Goal: Task Accomplishment & Management: Manage account settings

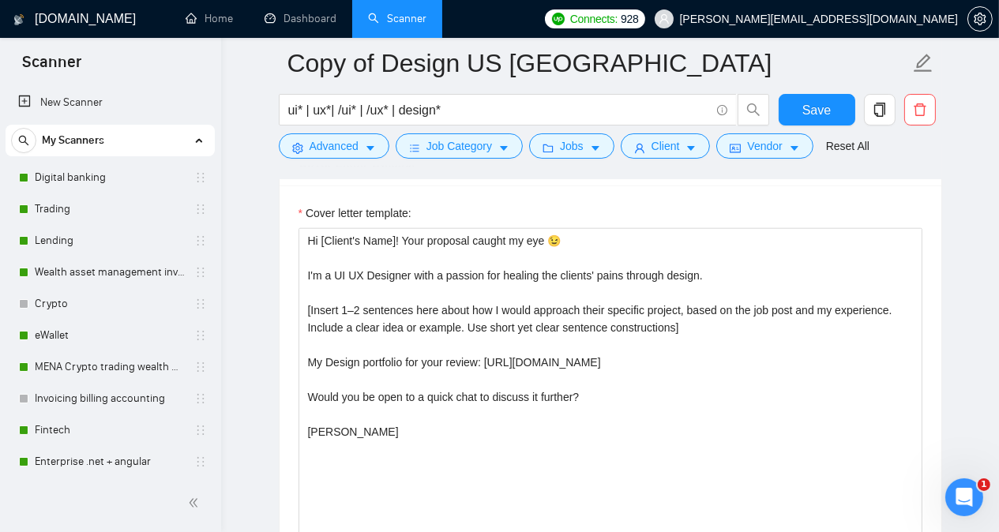
scroll to position [1122, 0]
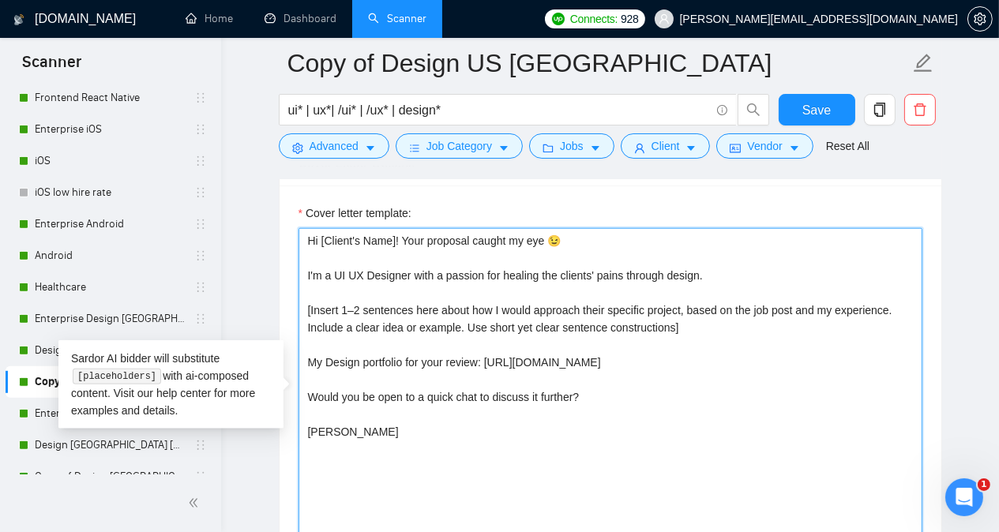
drag, startPoint x: 307, startPoint y: 231, endPoint x: 348, endPoint y: 435, distance: 208.6
click at [348, 435] on textarea "Hi [Client's Name]! Your proposal caught my eye 😉 I'm a UI UX Designer with a p…" at bounding box center [611, 405] width 624 height 355
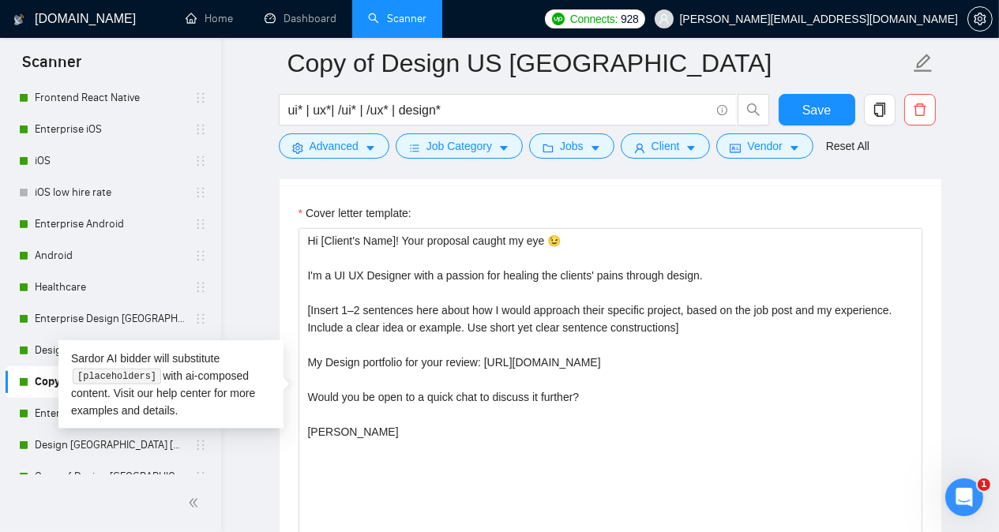
click at [272, 289] on main "Copy of Design US [GEOGRAPHIC_DATA] ui* | ux*| /ui* | /ux* | design* Save Advan…" at bounding box center [609, 386] width 727 height 4776
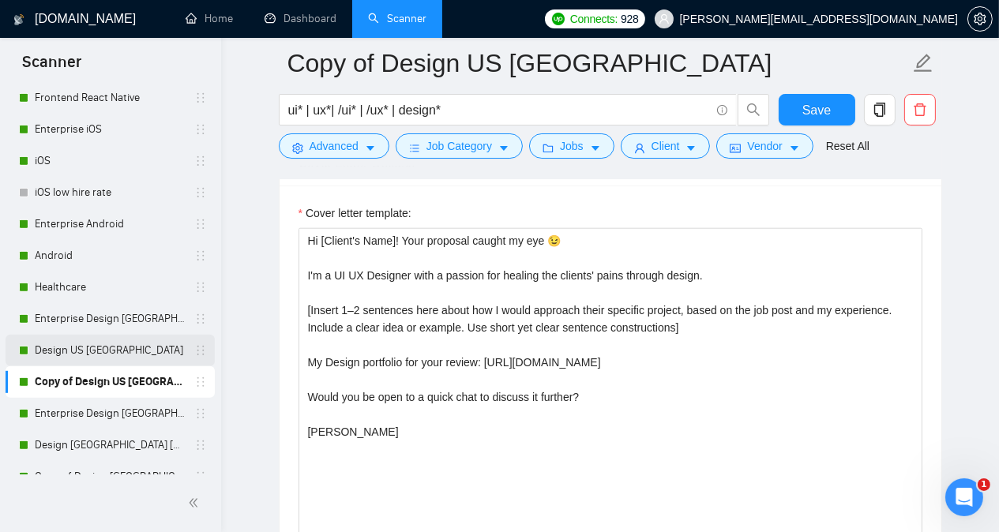
click at [138, 350] on link "Design US [GEOGRAPHIC_DATA]" at bounding box center [110, 351] width 150 height 32
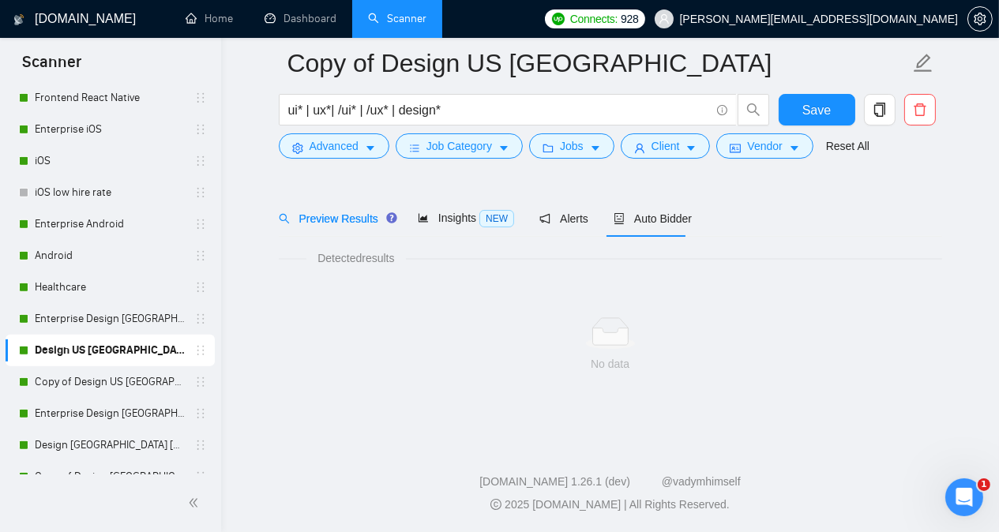
scroll to position [43, 0]
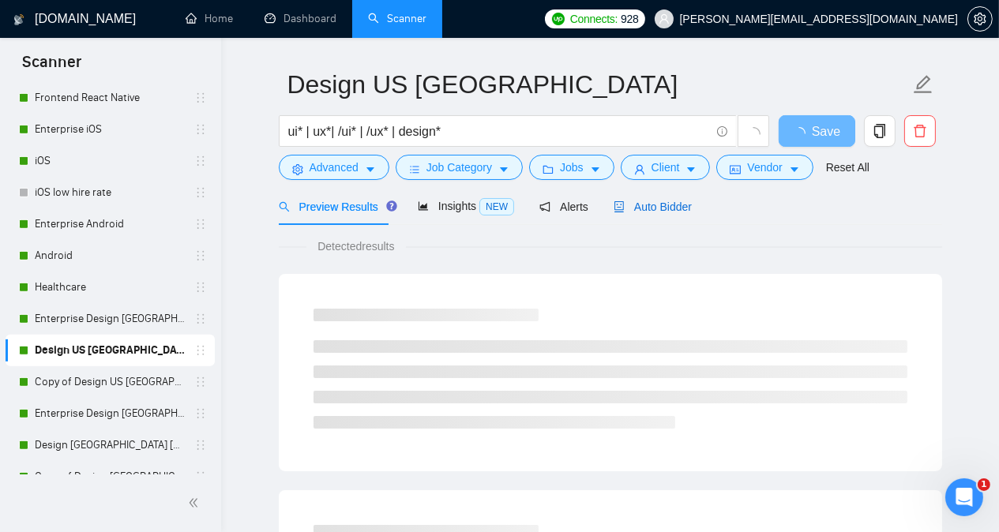
click at [659, 205] on span "Auto Bidder" at bounding box center [653, 207] width 78 height 13
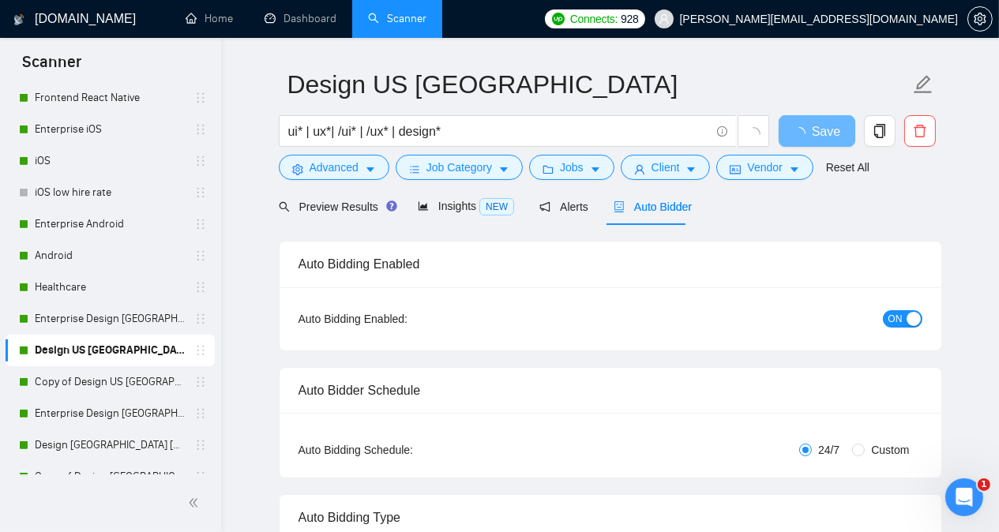
radio input "false"
radio input "true"
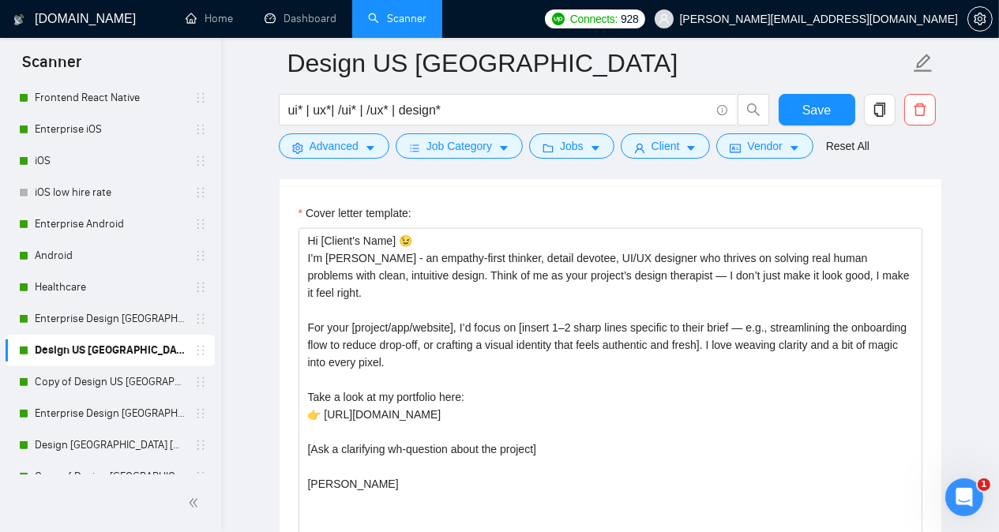
scroll to position [2083, 0]
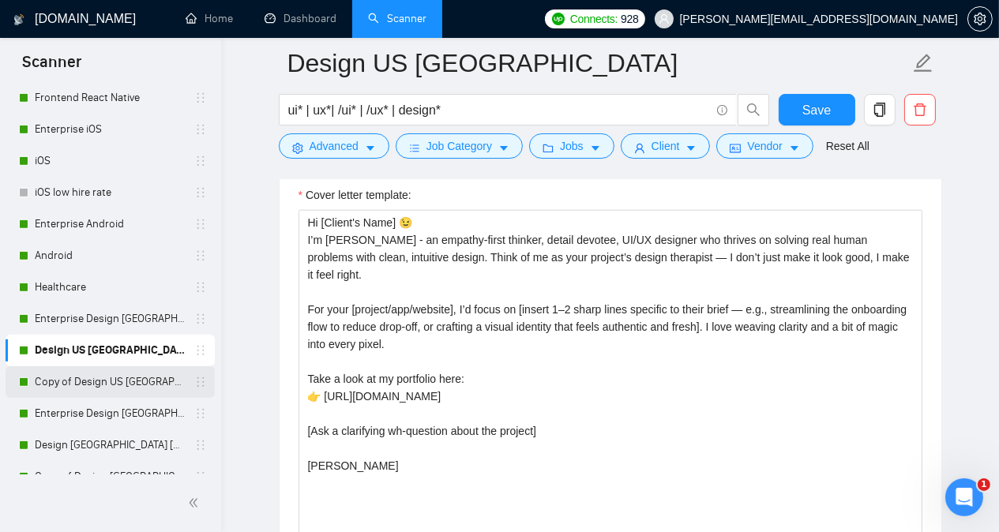
click at [103, 378] on link "Copy of Design US [GEOGRAPHIC_DATA]" at bounding box center [110, 382] width 150 height 32
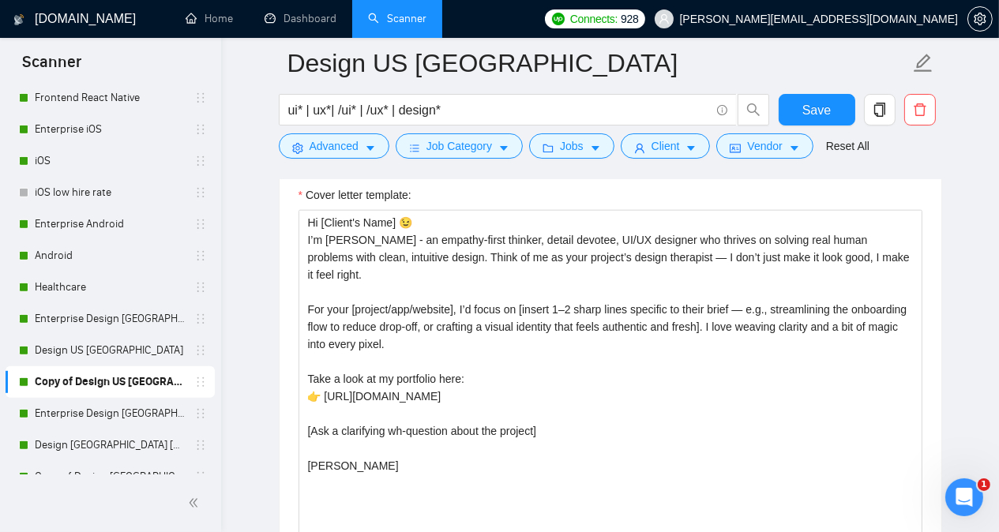
scroll to position [43, 0]
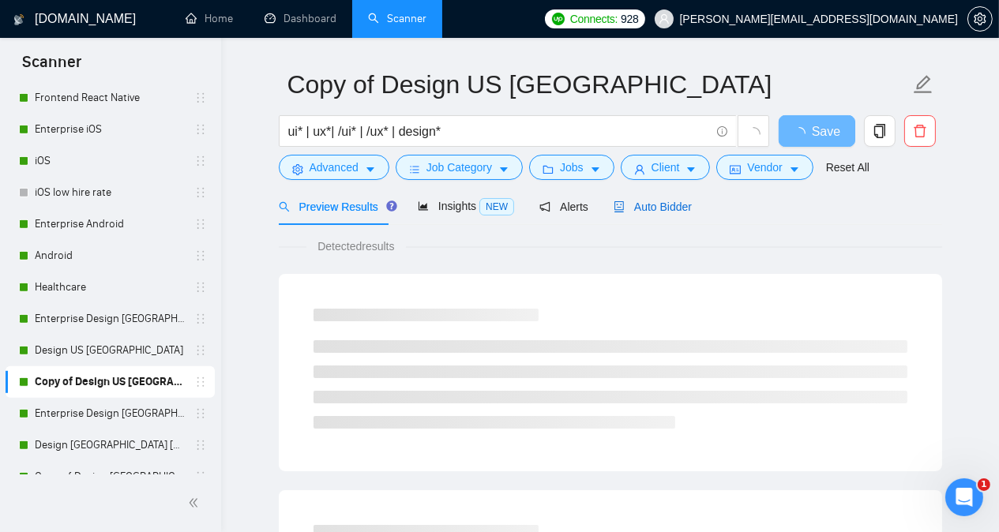
click at [678, 209] on span "Auto Bidder" at bounding box center [653, 207] width 78 height 13
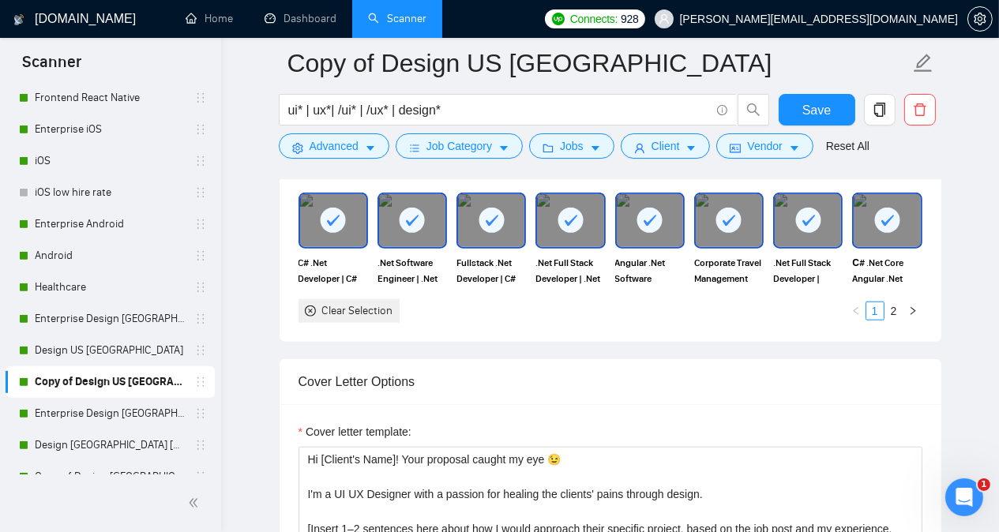
scroll to position [1974, 0]
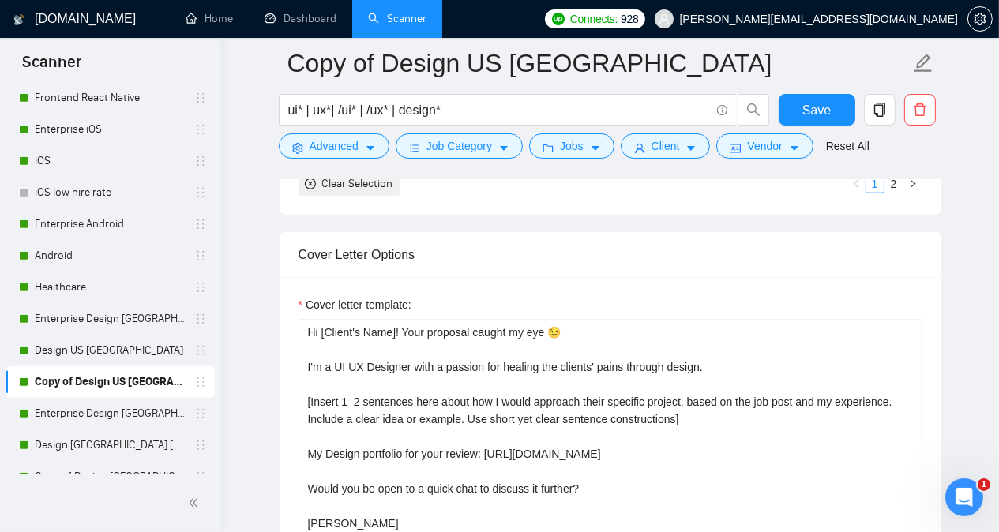
click at [986, 239] on div "[DOMAIN_NAME] Home Dashboard Scanner Connects: 928 [PERSON_NAME][EMAIL_ADDRESS]…" at bounding box center [610, 506] width 778 height 4961
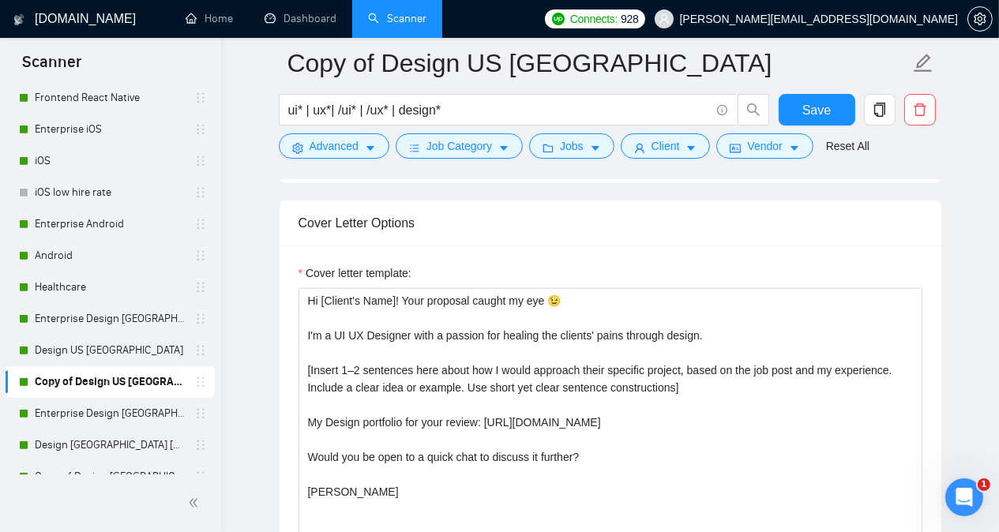
scroll to position [2037, 0]
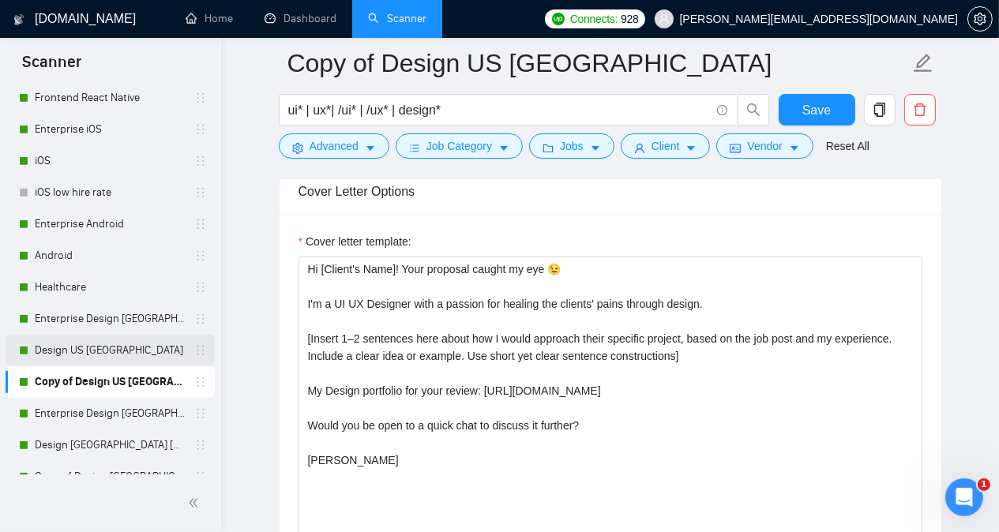
click at [124, 348] on link "Design US [GEOGRAPHIC_DATA]" at bounding box center [110, 351] width 150 height 32
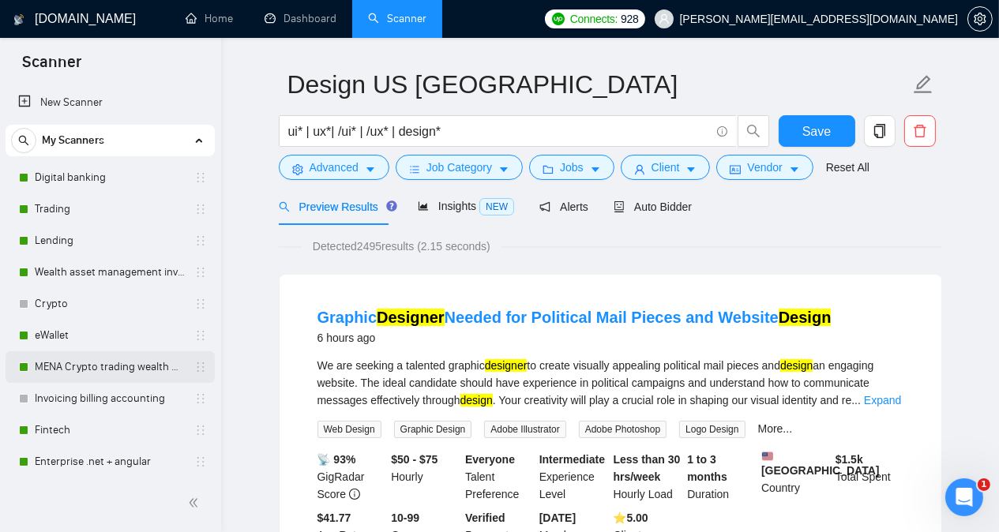
click at [92, 367] on link "MENA Crypto trading wealth manag" at bounding box center [110, 367] width 150 height 32
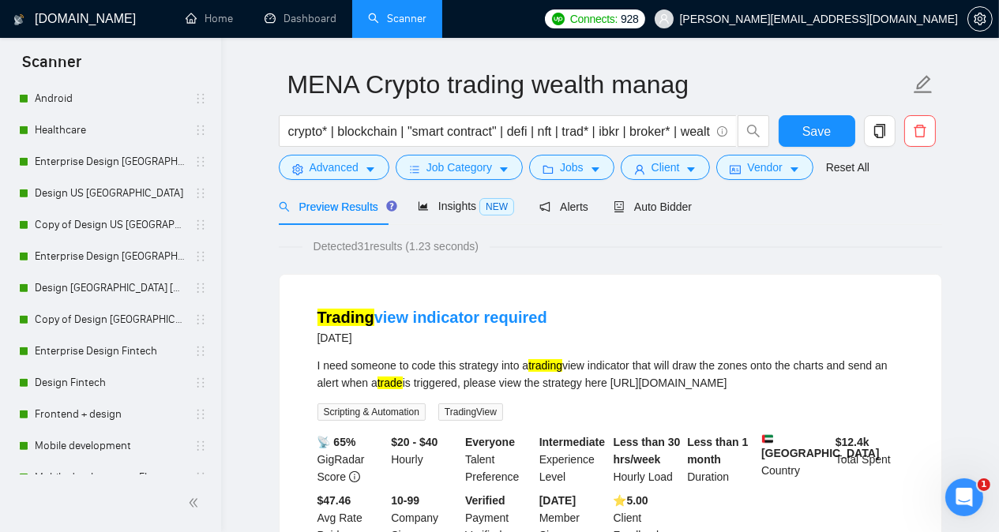
scroll to position [1272, 0]
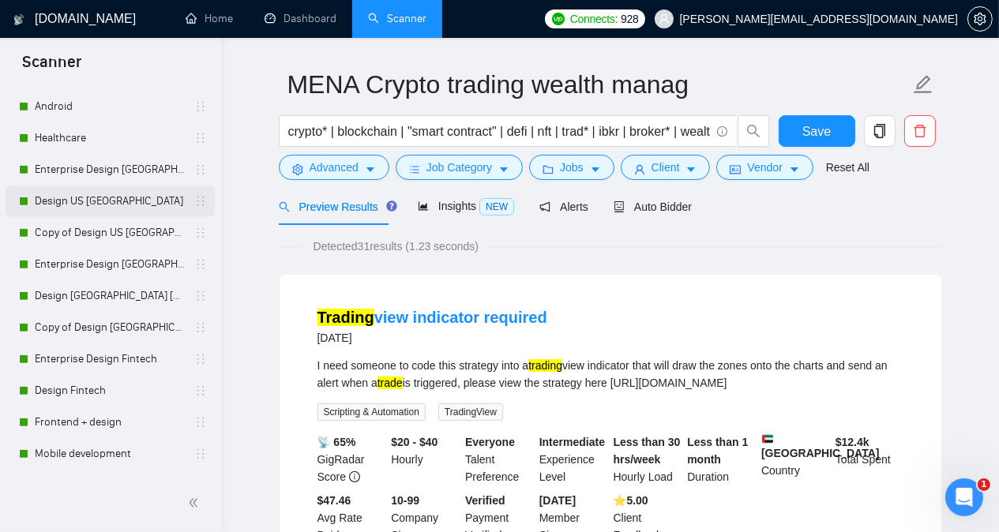
click at [108, 201] on link "Design US [GEOGRAPHIC_DATA]" at bounding box center [110, 202] width 150 height 32
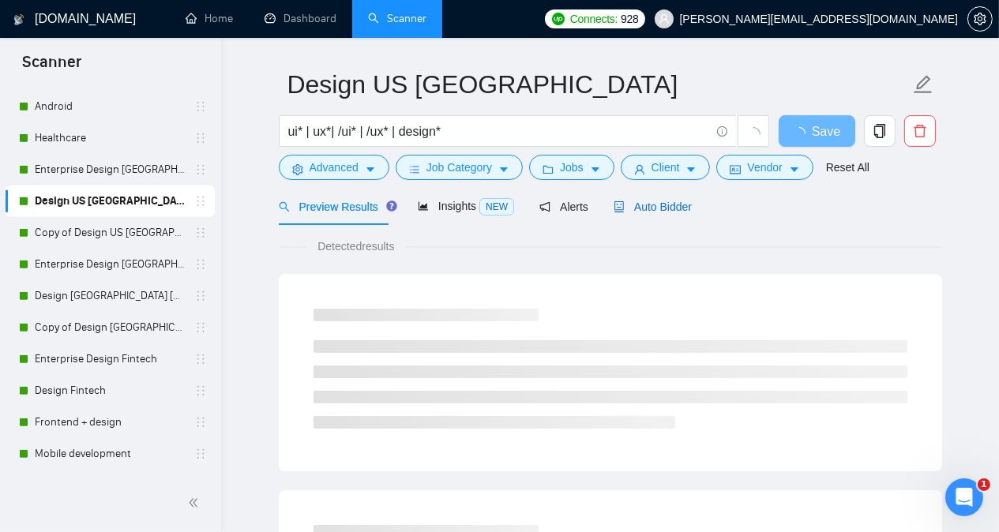
click at [673, 210] on span "Auto Bidder" at bounding box center [653, 207] width 78 height 13
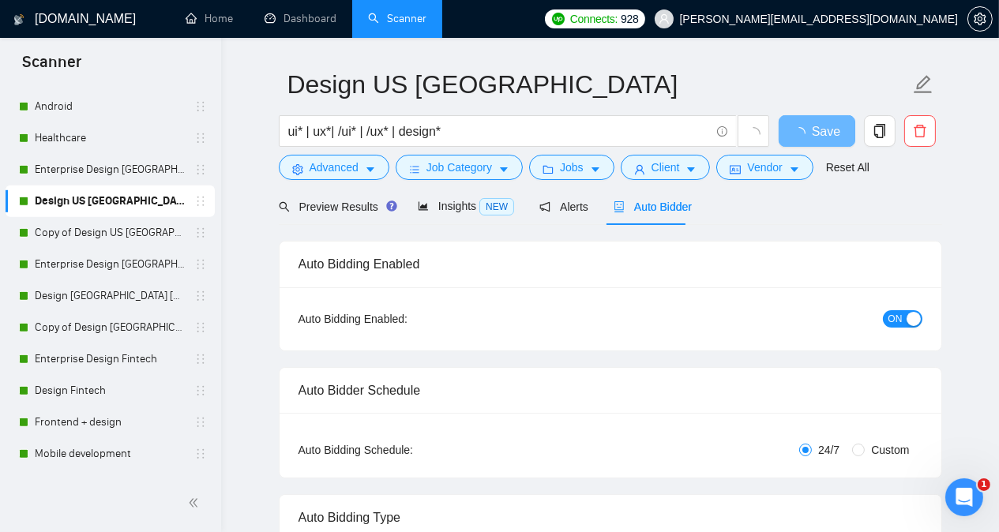
radio input "false"
radio input "true"
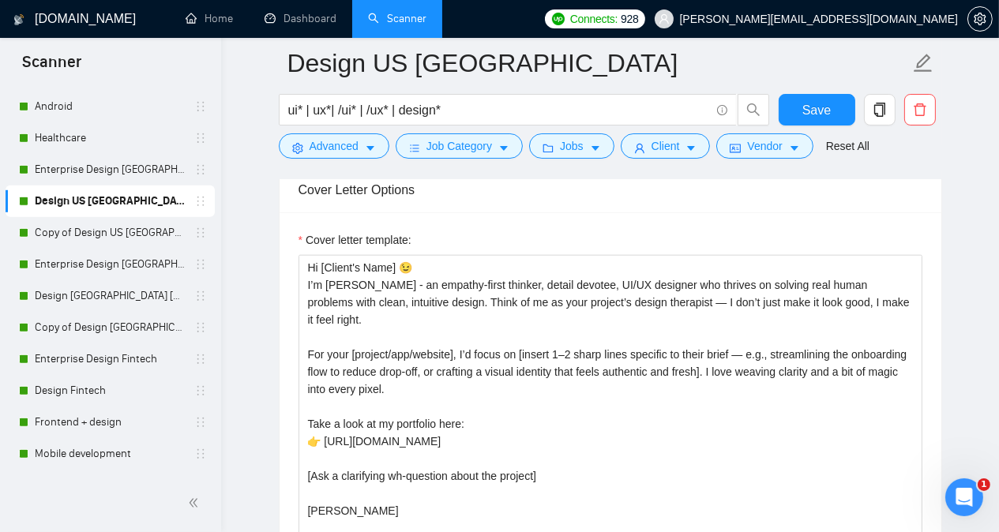
scroll to position [2065, 0]
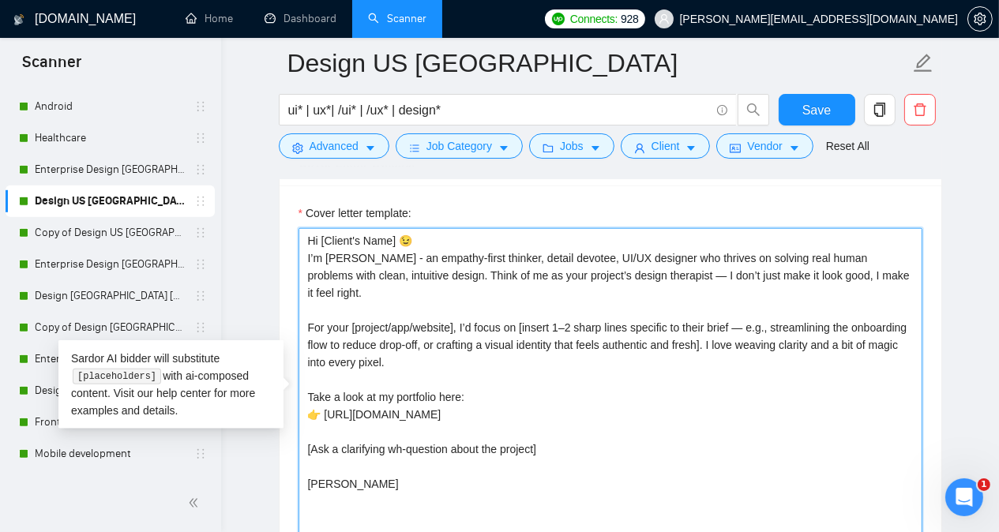
drag, startPoint x: 310, startPoint y: 232, endPoint x: 385, endPoint y: 472, distance: 251.8
click at [385, 472] on textarea "Hi [Client's Name] 😉 I’m [PERSON_NAME] - an empathy-first thinker, detail devot…" at bounding box center [611, 405] width 624 height 355
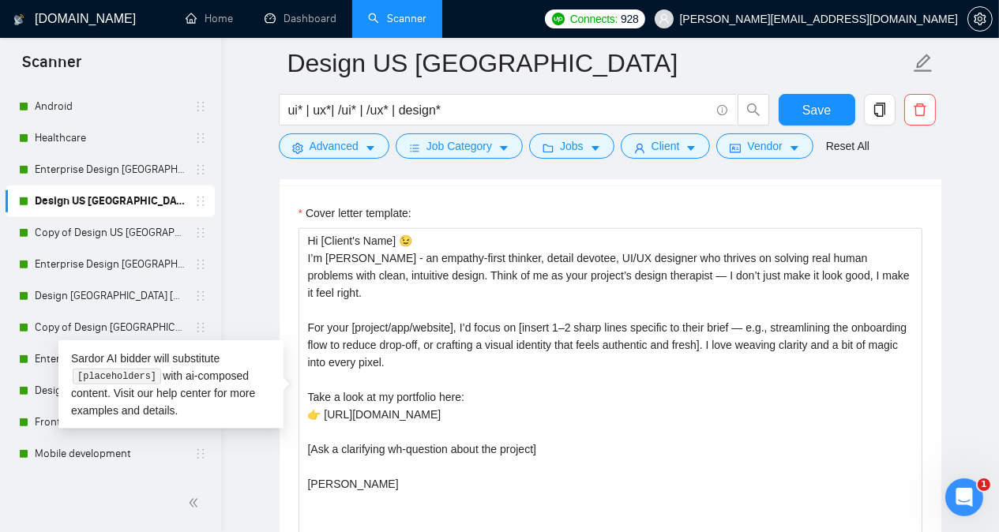
click at [927, 237] on div "Cover letter template: Hi [Client's Name] 😉 I’m [PERSON_NAME] - an empathy-firs…" at bounding box center [611, 404] width 662 height 436
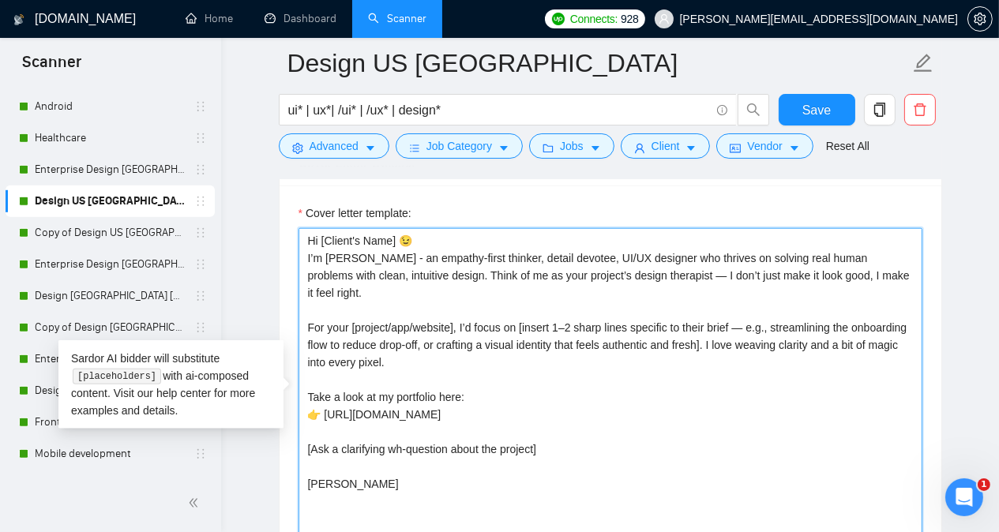
drag, startPoint x: 306, startPoint y: 250, endPoint x: 918, endPoint y: 266, distance: 611.5
click at [918, 266] on textarea "Hi [Client's Name] 😉 I’m [PERSON_NAME] - an empathy-first thinker, detail devot…" at bounding box center [611, 405] width 624 height 355
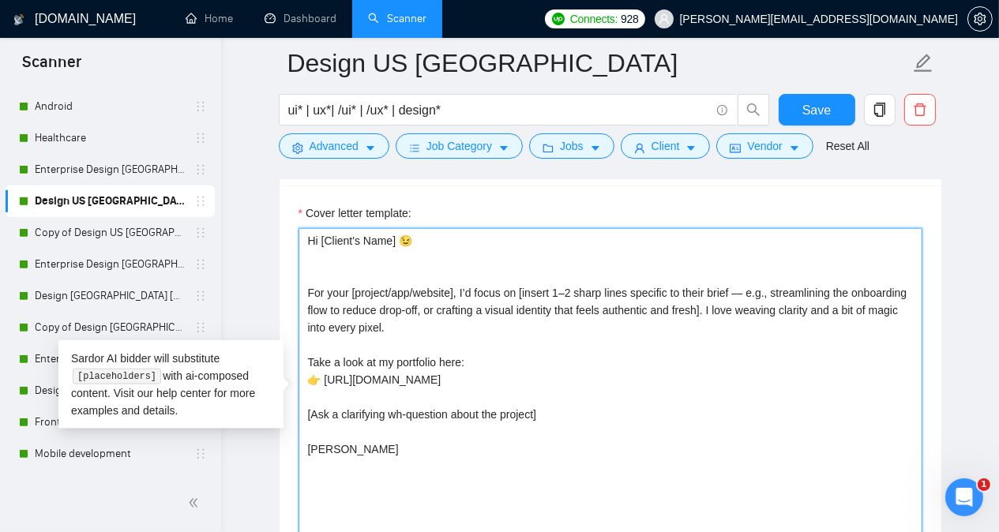
paste textarea "I’m [PERSON_NAME] - a UI/UX enthusiast who solves real human problems with clea…"
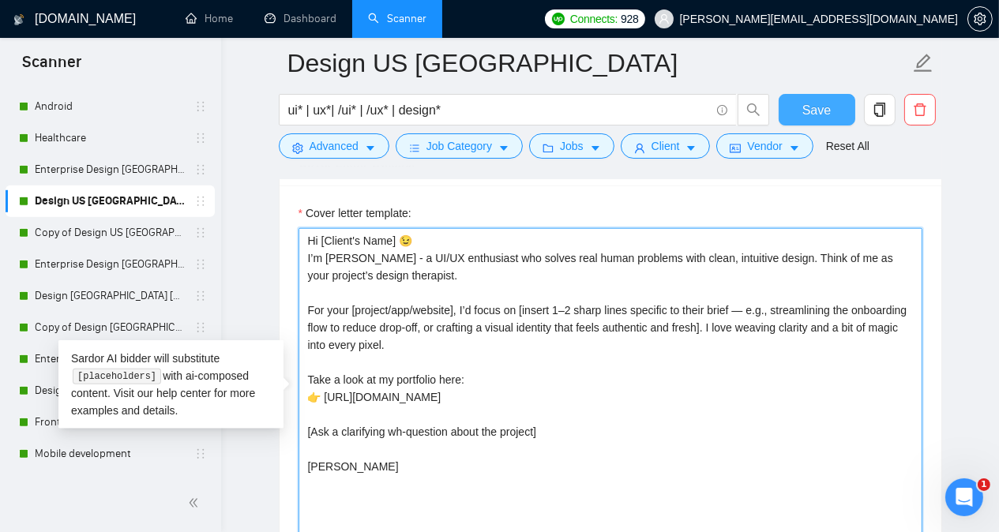
type textarea "Hi [Client's Name] 😉 I’m [PERSON_NAME] - a UI/UX enthusiast who solves real hum…"
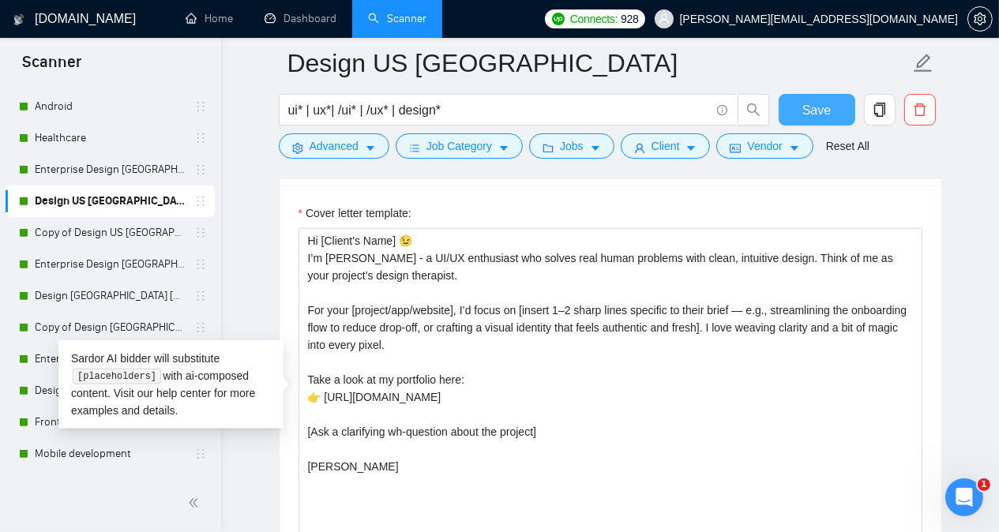
click at [802, 107] on button "Save" at bounding box center [817, 110] width 77 height 32
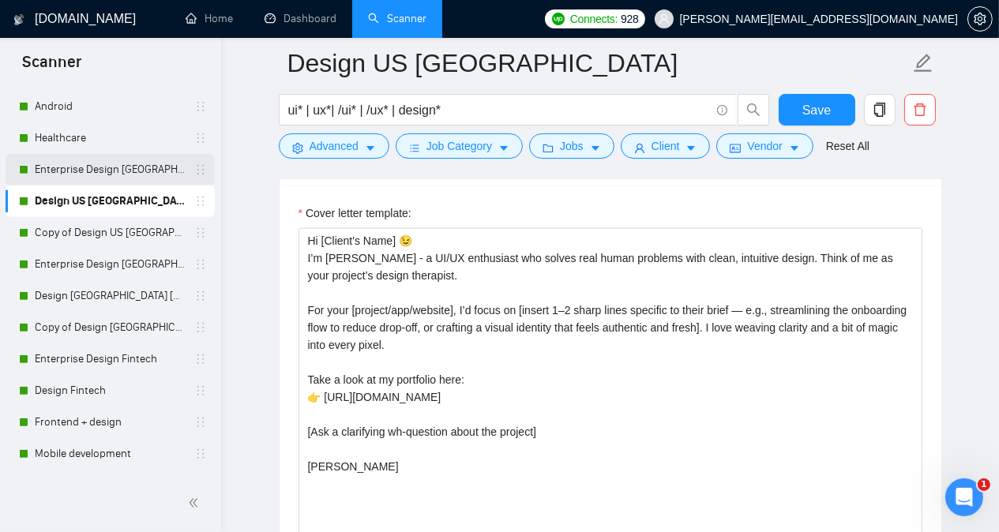
click at [95, 170] on link "Enterprise Design [GEOGRAPHIC_DATA] [GEOGRAPHIC_DATA]" at bounding box center [110, 170] width 150 height 32
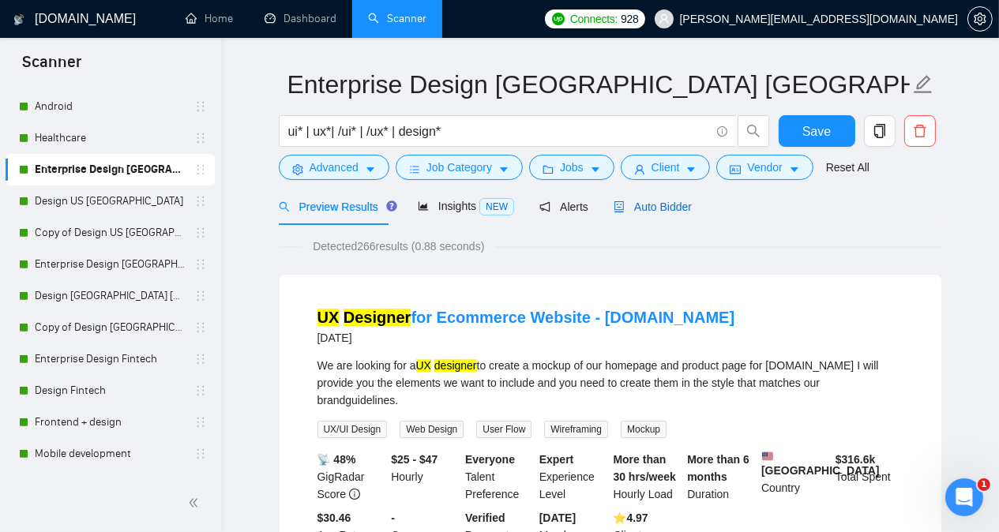
click at [638, 205] on span "Auto Bidder" at bounding box center [653, 207] width 78 height 13
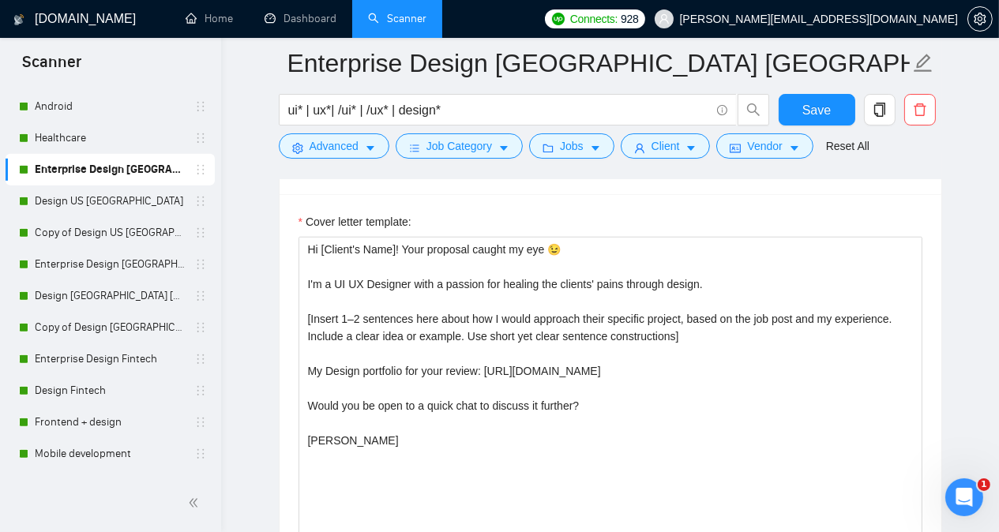
scroll to position [1836, 0]
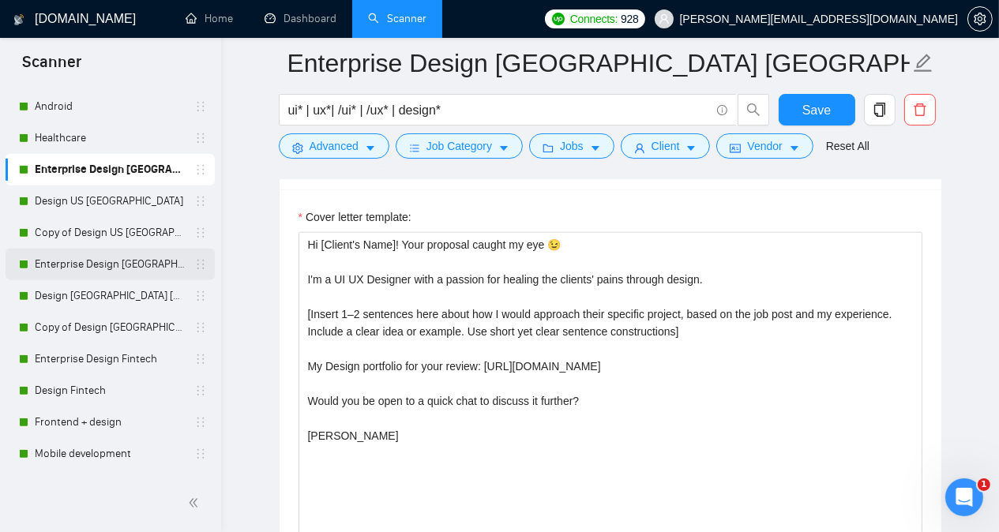
click at [128, 267] on link "Enterprise Design [GEOGRAPHIC_DATA] [GEOGRAPHIC_DATA] other countries" at bounding box center [110, 265] width 150 height 32
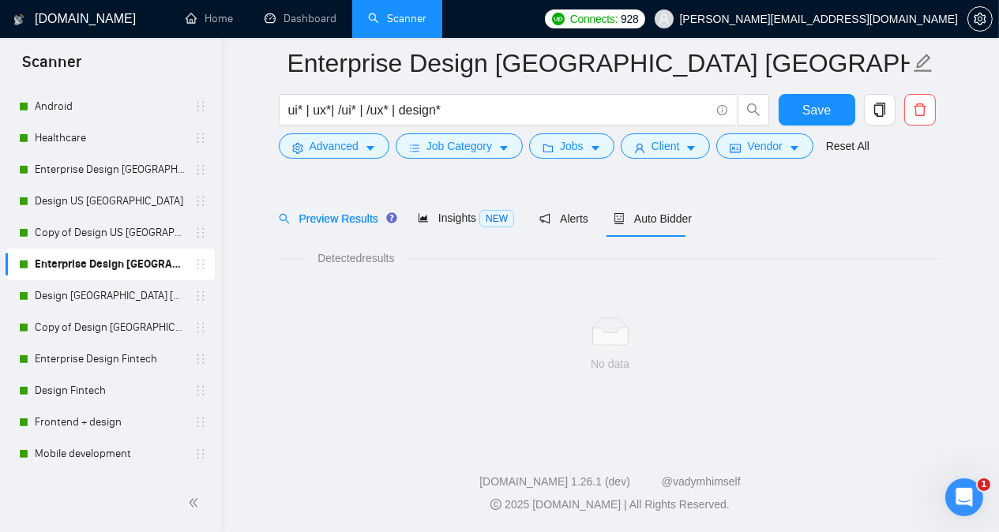
scroll to position [43, 0]
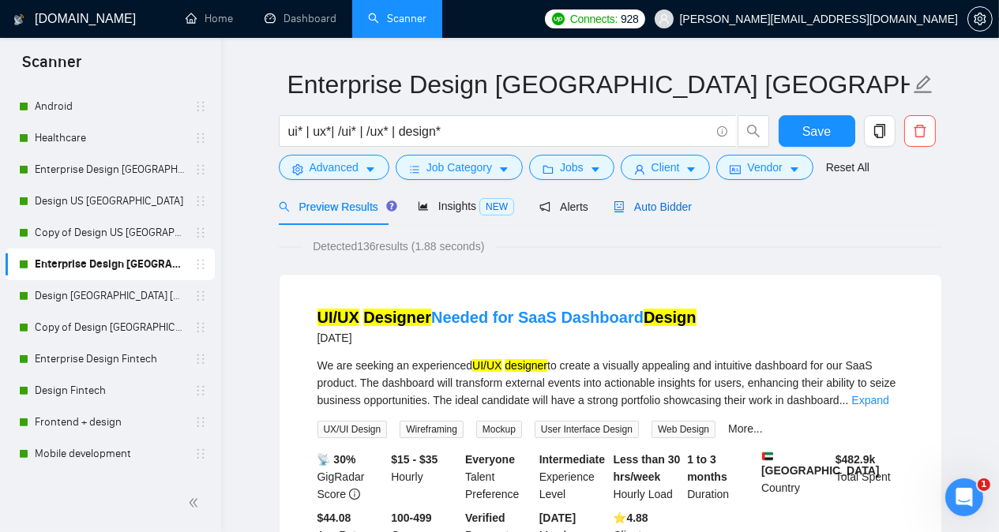
click at [646, 210] on span "Auto Bidder" at bounding box center [653, 207] width 78 height 13
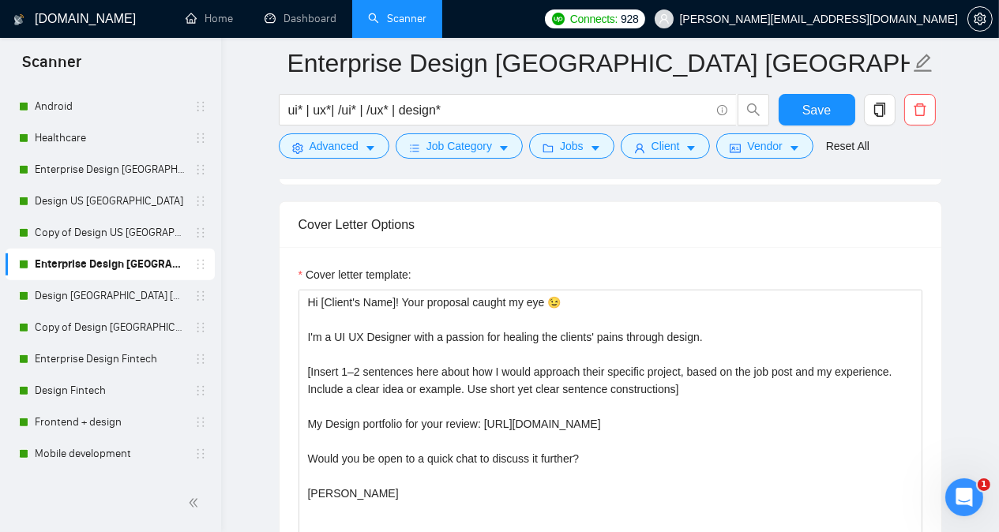
scroll to position [1817, 0]
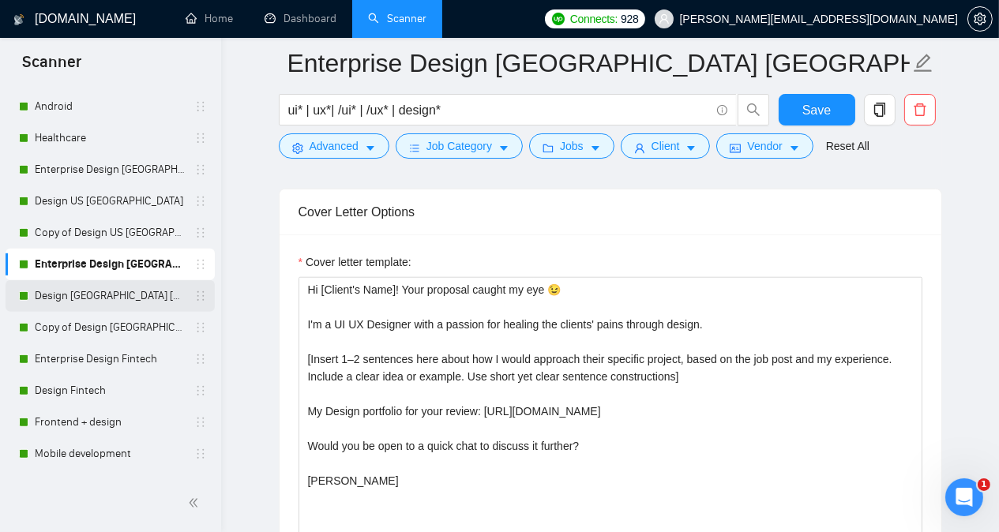
click at [72, 292] on link "Design [GEOGRAPHIC_DATA] [GEOGRAPHIC_DATA] other countries" at bounding box center [110, 296] width 150 height 32
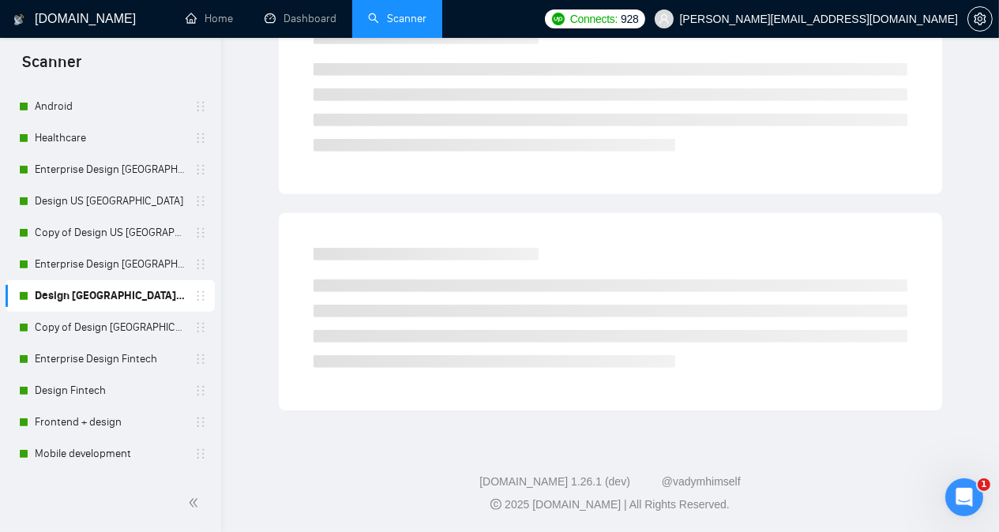
scroll to position [43, 0]
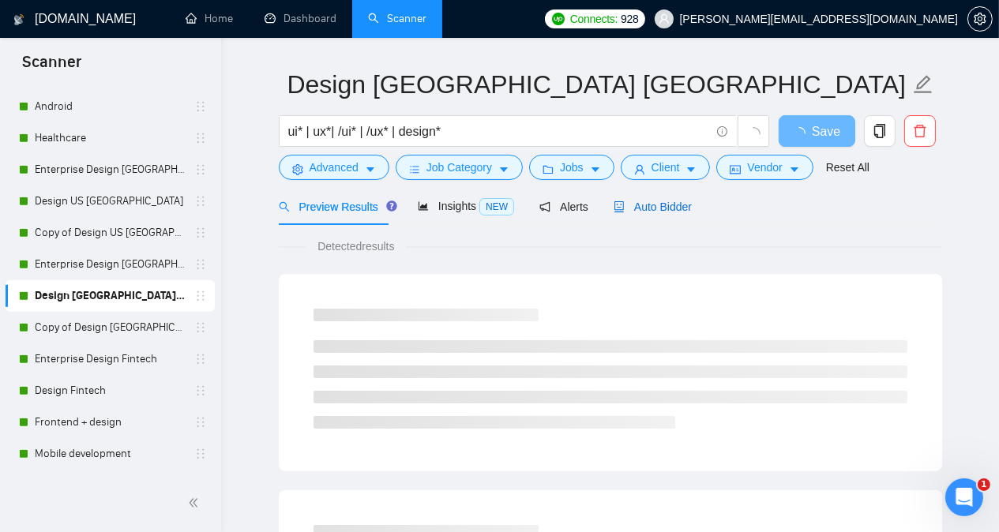
click at [665, 205] on span "Auto Bidder" at bounding box center [653, 207] width 78 height 13
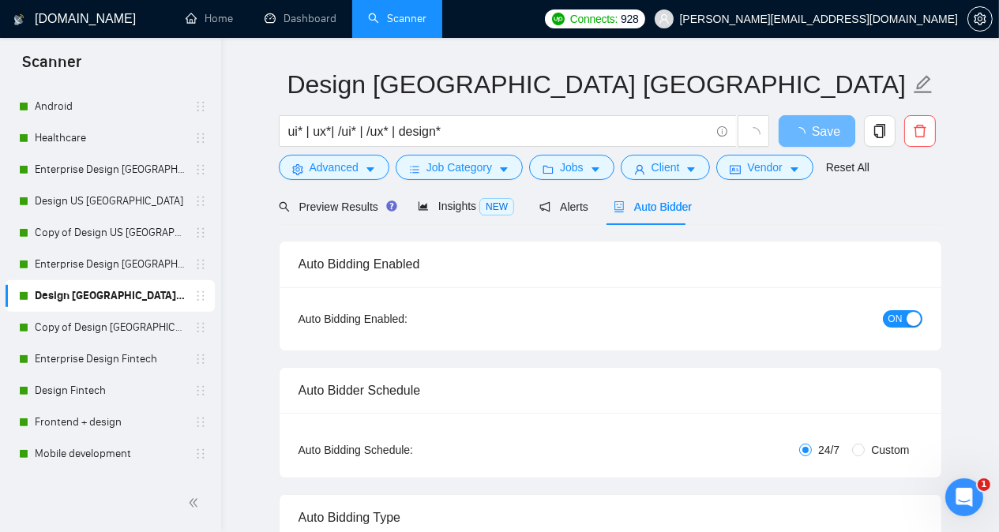
radio input "false"
radio input "true"
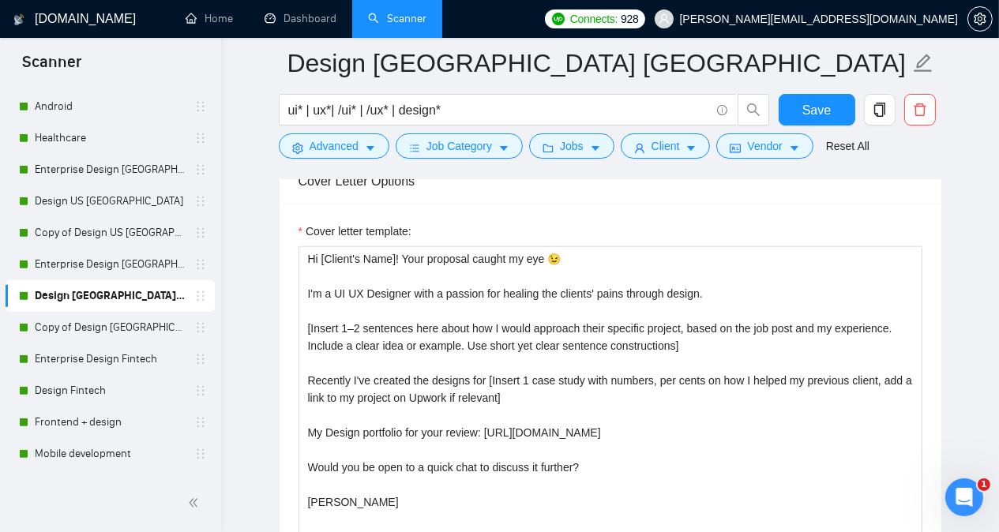
scroll to position [2070, 0]
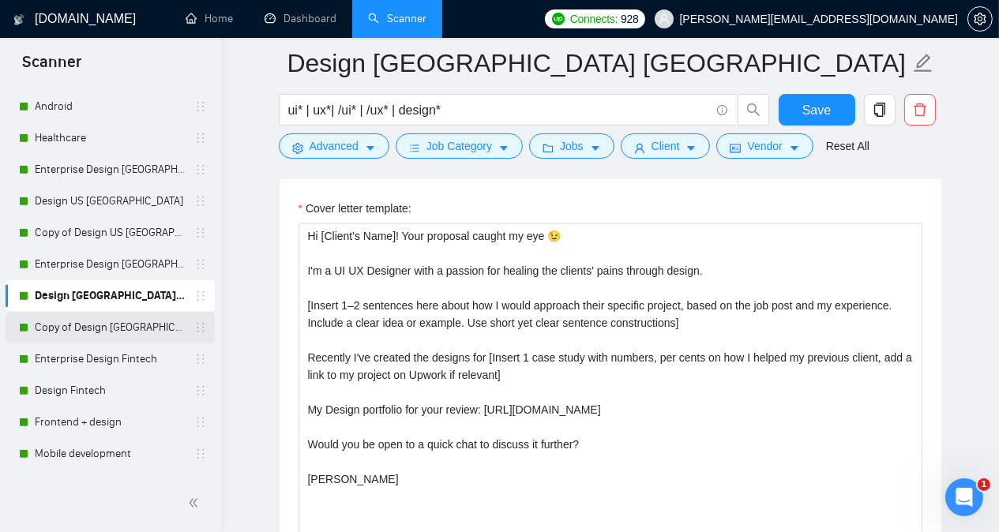
click at [157, 325] on link "Copy of Design [GEOGRAPHIC_DATA] [GEOGRAPHIC_DATA] other countries" at bounding box center [110, 328] width 150 height 32
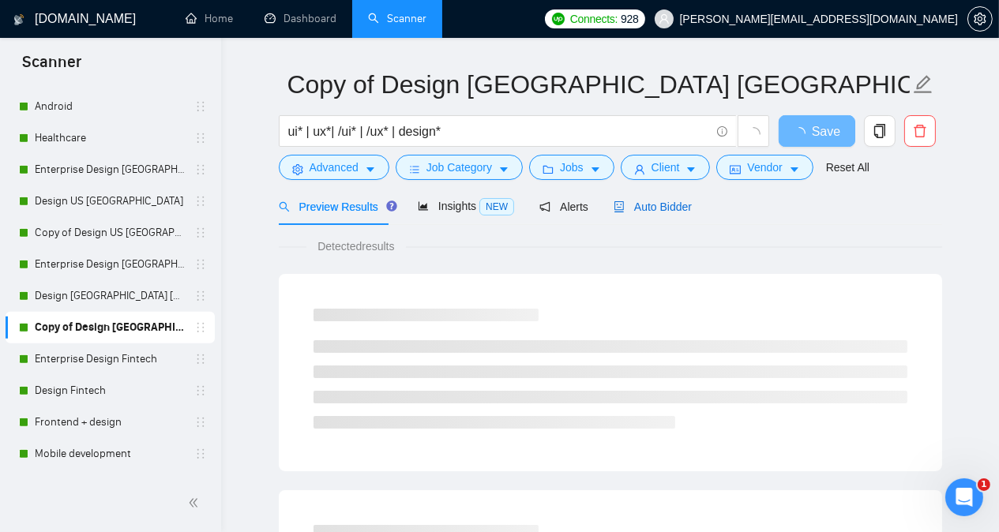
click at [672, 209] on span "Auto Bidder" at bounding box center [653, 207] width 78 height 13
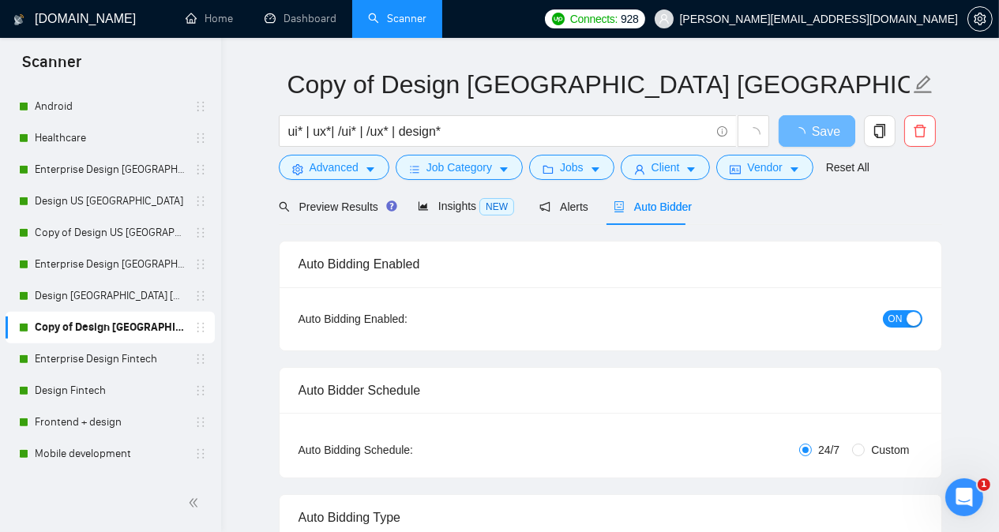
radio input "false"
radio input "true"
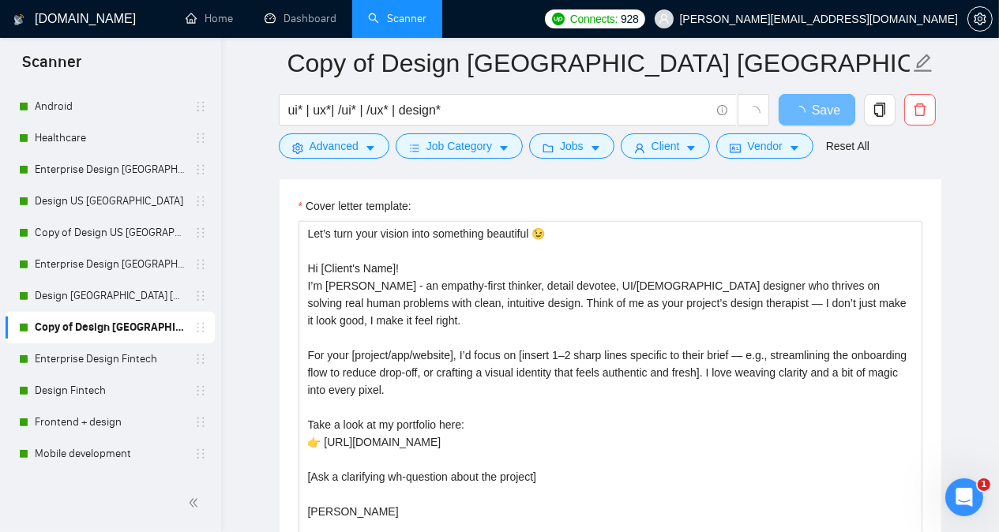
scroll to position [2019, 0]
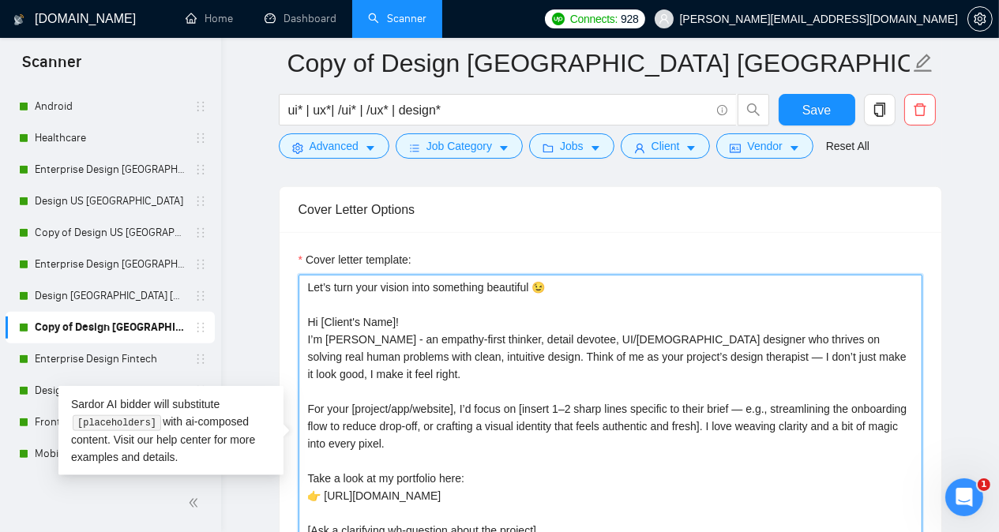
drag, startPoint x: 308, startPoint y: 332, endPoint x: 916, endPoint y: 348, distance: 608.4
click at [916, 348] on textarea "Let’s turn your vision into something beautiful 😉 Hi [Client's Name]! I’m [PERS…" at bounding box center [611, 452] width 624 height 355
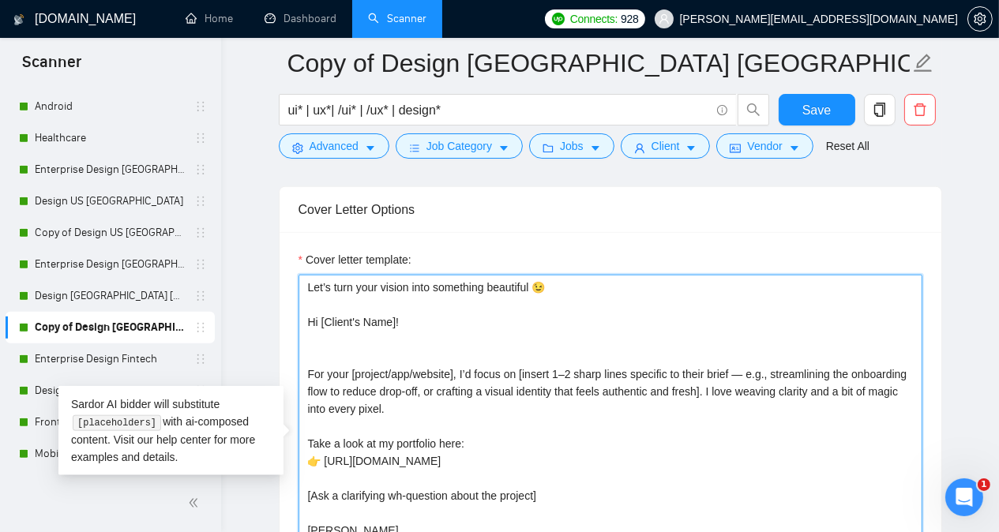
paste textarea "I’m [PERSON_NAME] - a UI/UX enthusiast who solves real human problems with clea…"
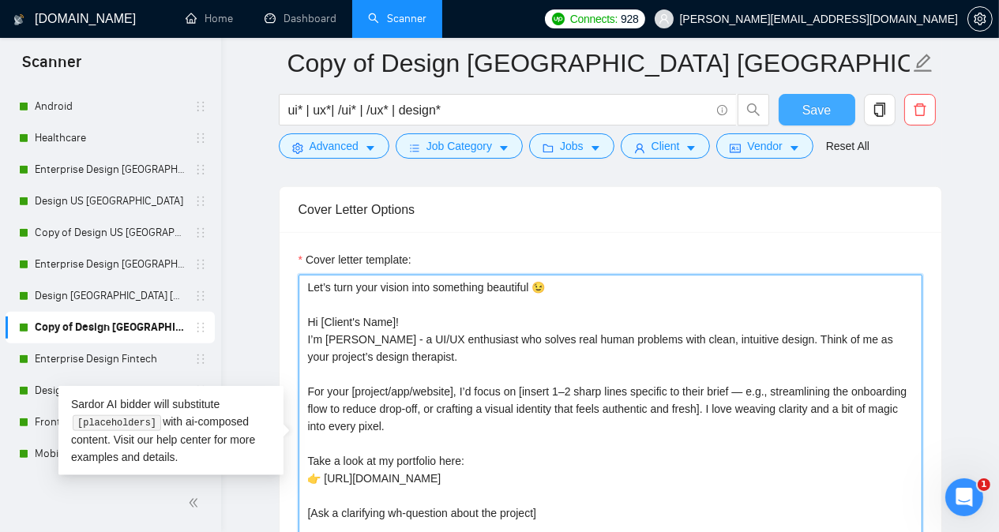
type textarea "Let’s turn your vision into something beautiful 😉 Hi [Client's Name]! I’m [PERS…"
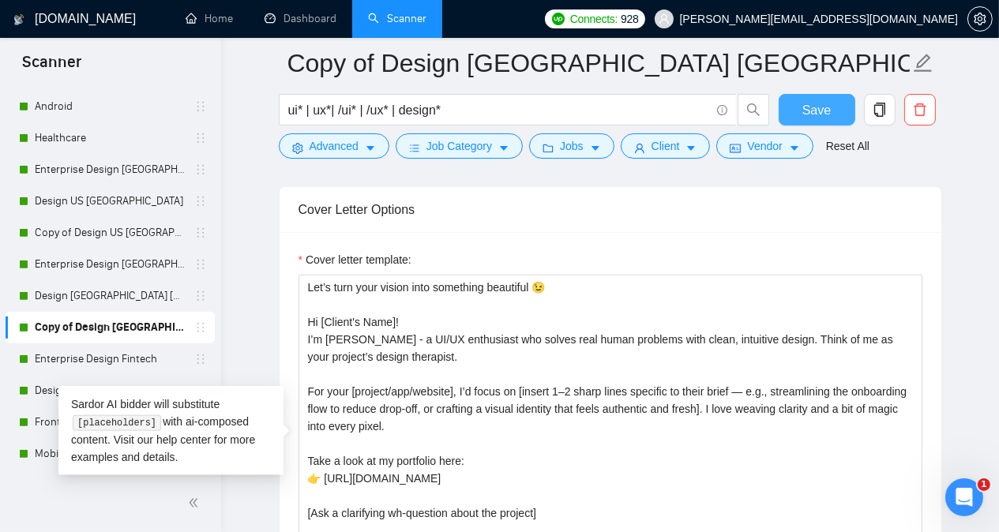
click at [807, 105] on span "Save" at bounding box center [816, 110] width 28 height 20
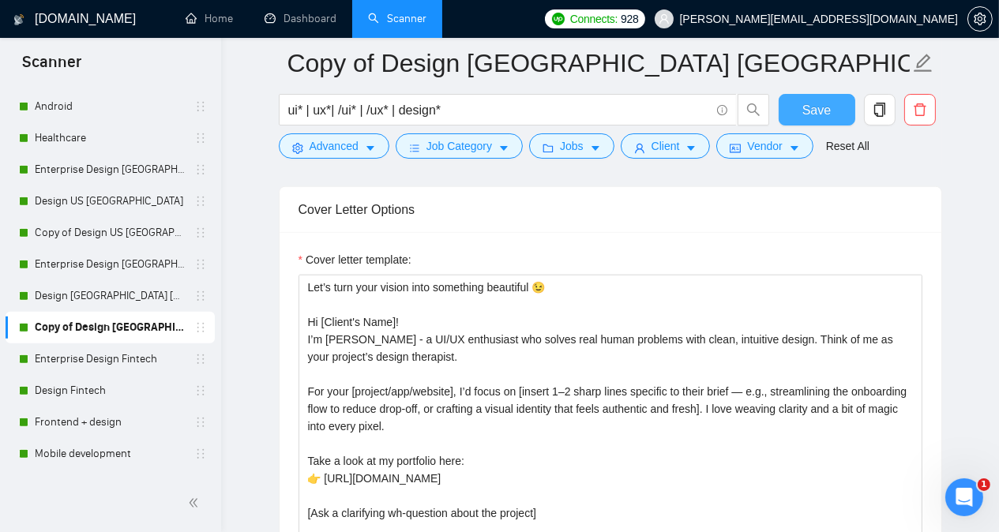
click at [801, 111] on button "Save" at bounding box center [817, 110] width 77 height 32
click at [73, 387] on link "Design Fintech" at bounding box center [110, 391] width 150 height 32
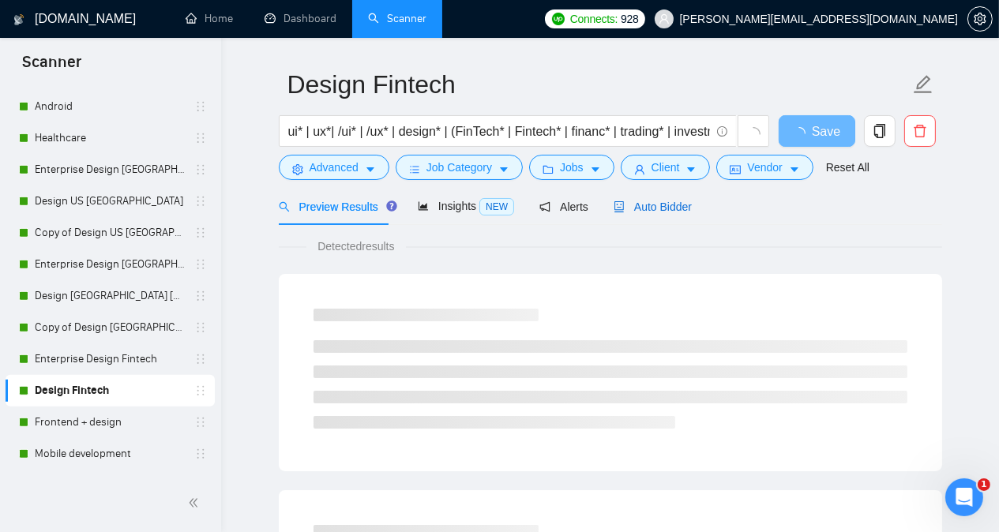
click at [664, 203] on span "Auto Bidder" at bounding box center [653, 207] width 78 height 13
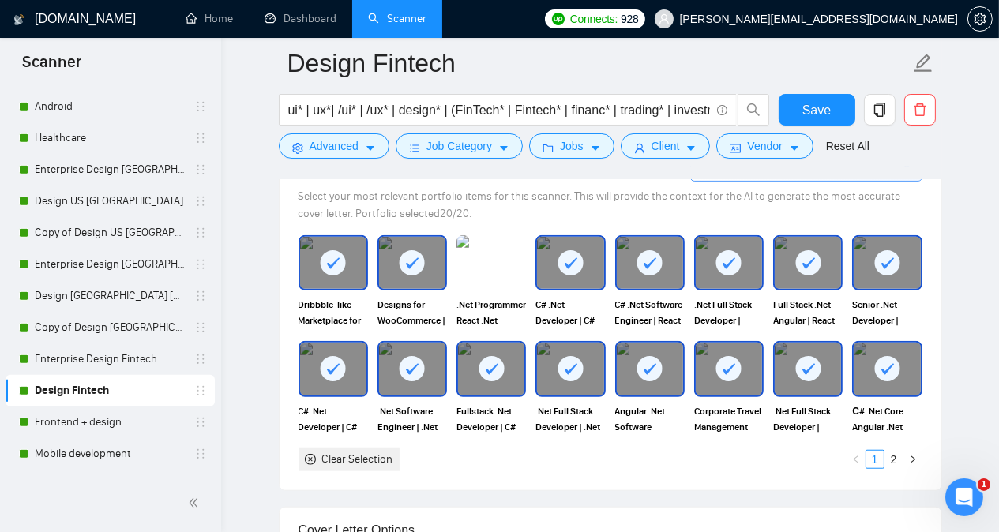
scroll to position [1485, 0]
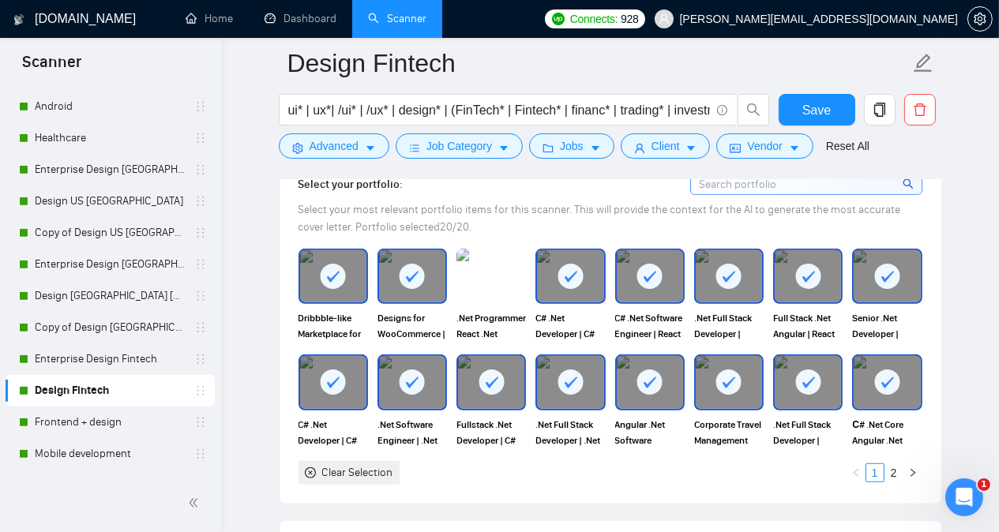
click at [414, 271] on icon at bounding box center [412, 276] width 13 height 11
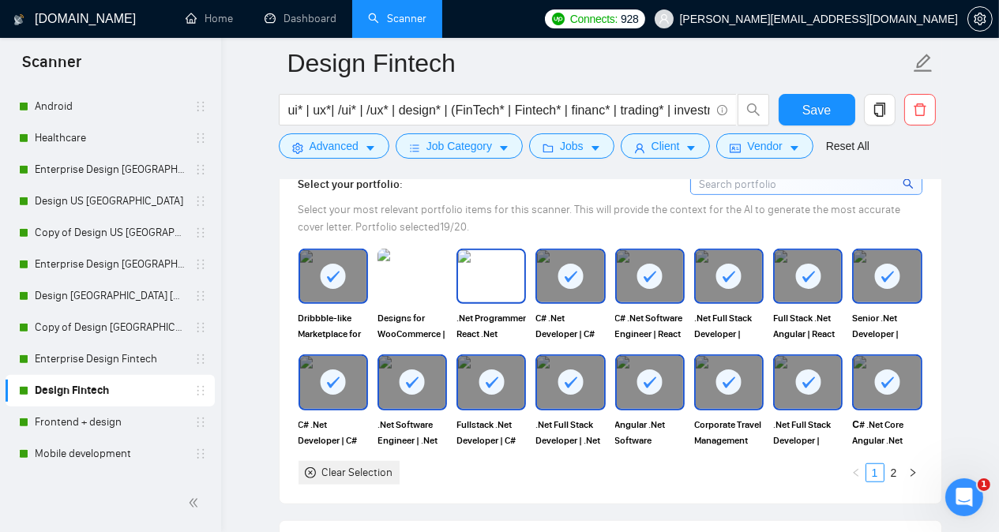
click at [474, 265] on img at bounding box center [491, 276] width 66 height 52
click at [324, 374] on rect at bounding box center [333, 382] width 25 height 25
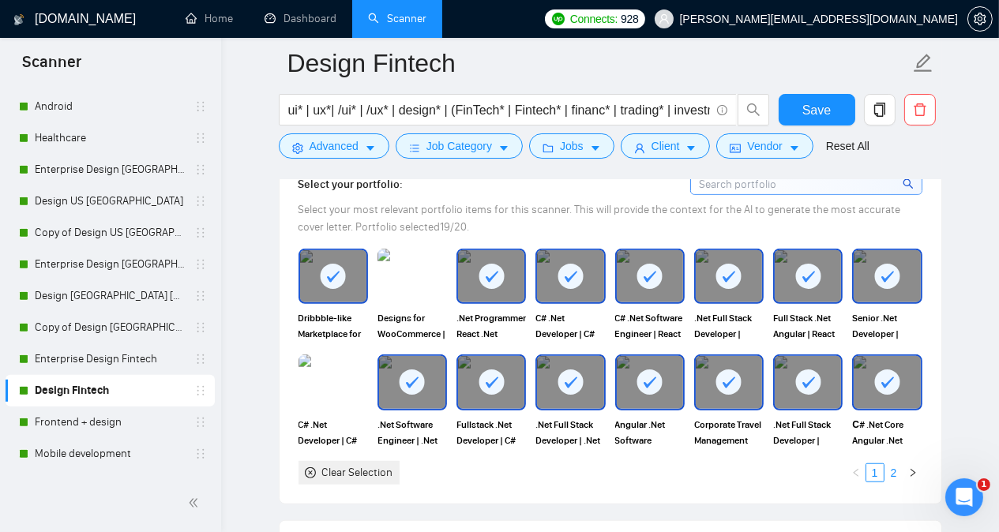
click at [897, 464] on link "2" at bounding box center [893, 472] width 17 height 17
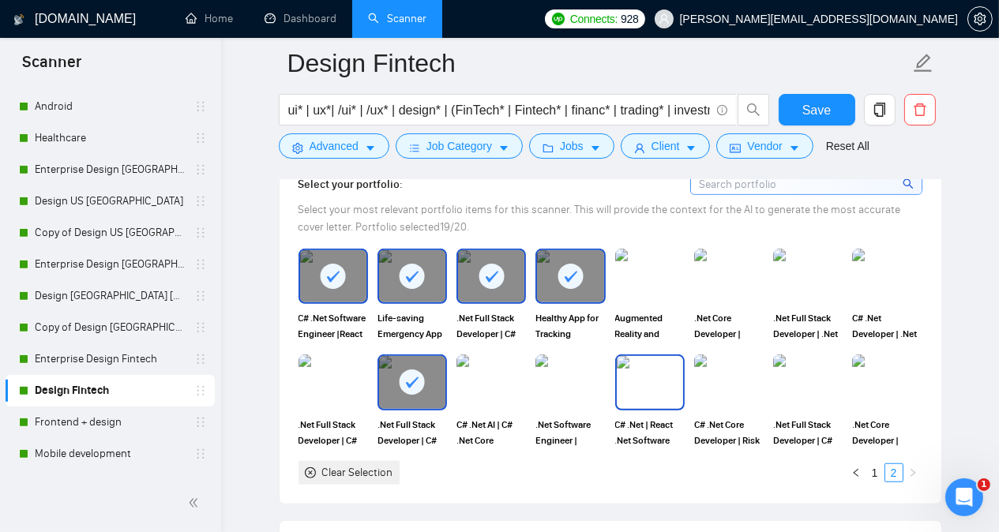
click at [648, 374] on img at bounding box center [650, 382] width 66 height 52
click at [405, 265] on rect at bounding box center [412, 276] width 25 height 25
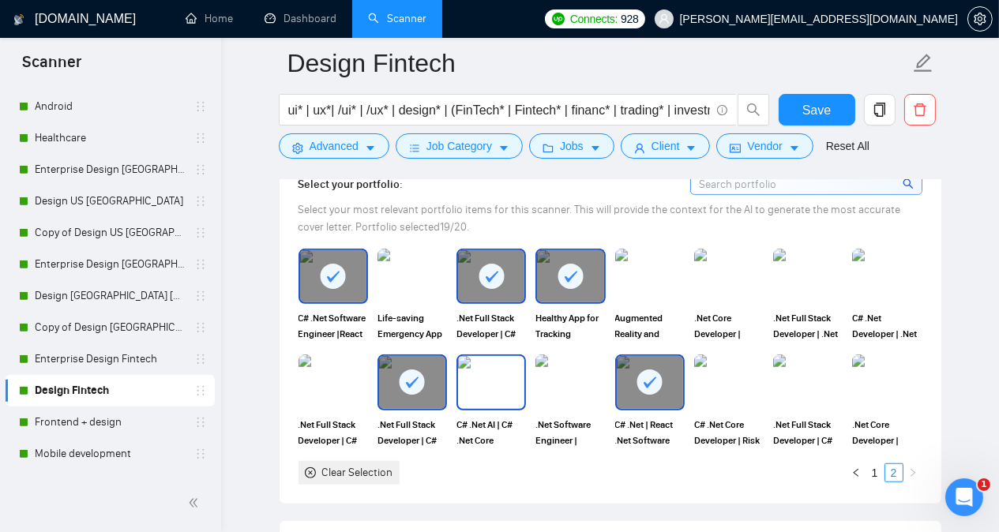
click at [495, 372] on img at bounding box center [491, 382] width 66 height 52
click at [569, 265] on rect at bounding box center [570, 276] width 25 height 25
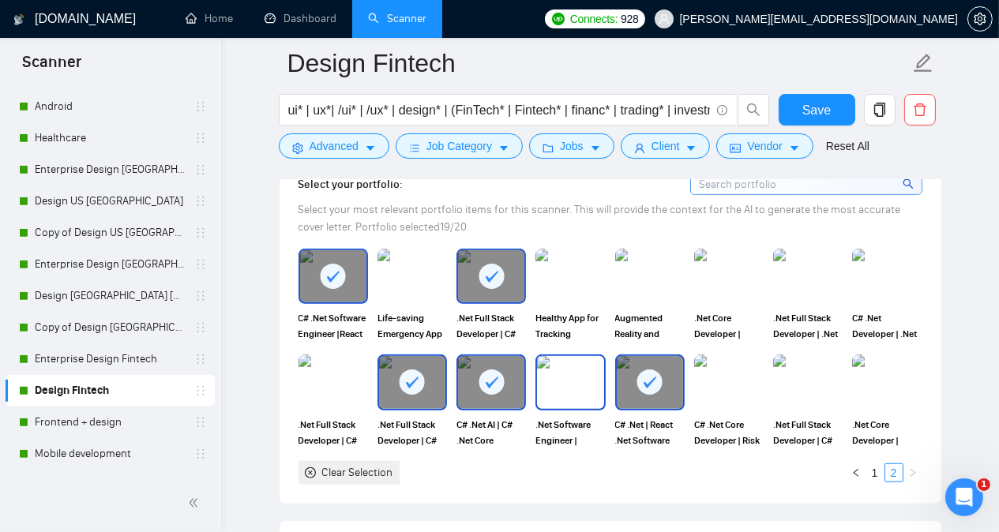
click at [553, 364] on img at bounding box center [570, 382] width 66 height 52
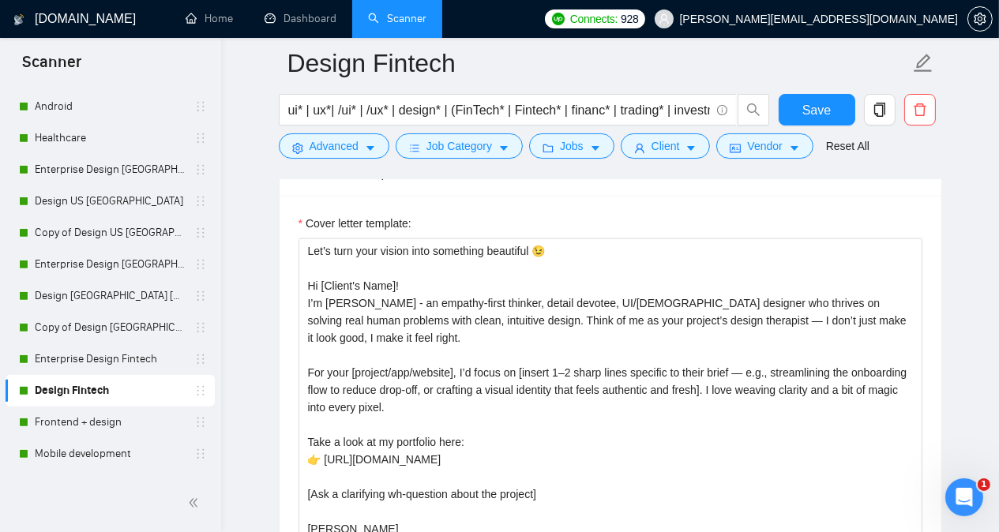
scroll to position [1860, 0]
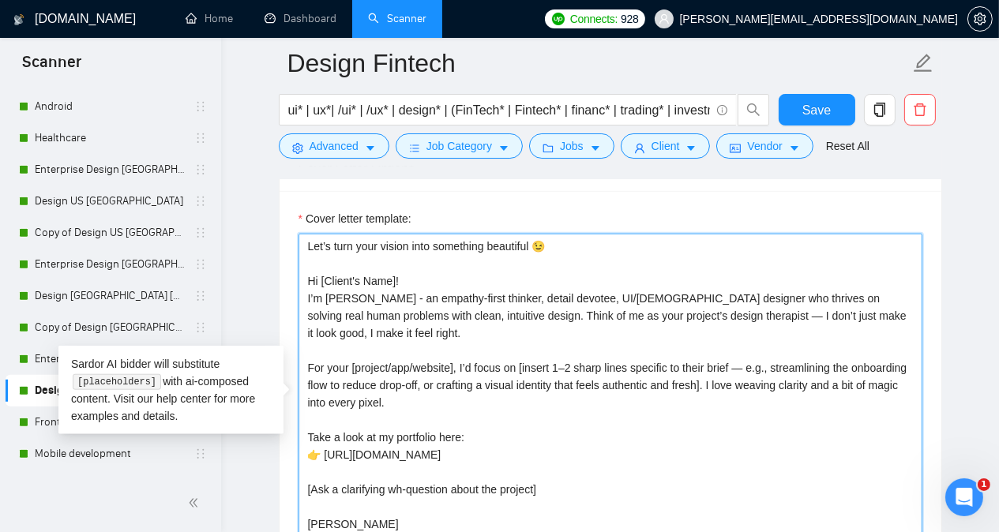
drag, startPoint x: 305, startPoint y: 290, endPoint x: 913, endPoint y: 310, distance: 608.5
click at [913, 310] on textarea "Let’s turn your vision into something beautiful 😉 Hi [Client's Name]! I’m [PERS…" at bounding box center [611, 411] width 624 height 355
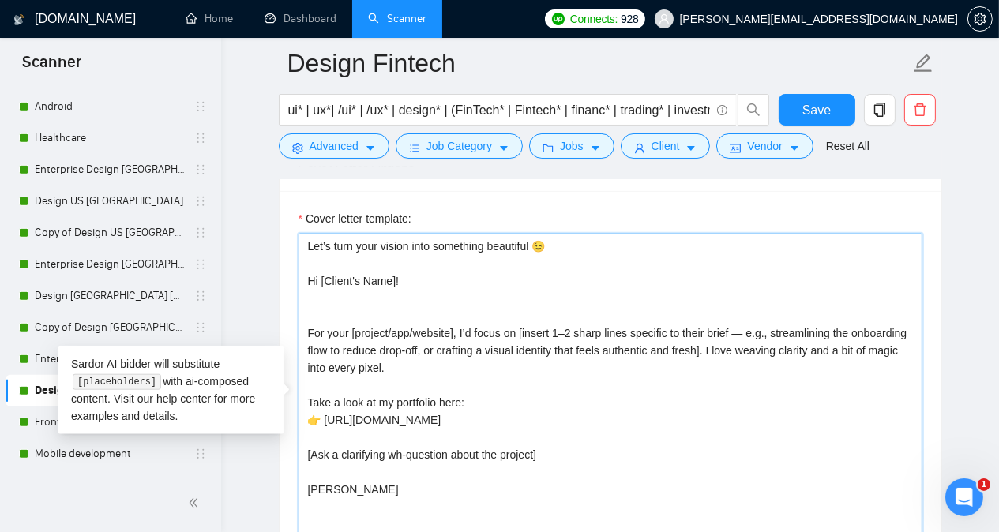
paste textarea "I’m [PERSON_NAME] - a UI/UX enthusiast who solves real human problems with clea…"
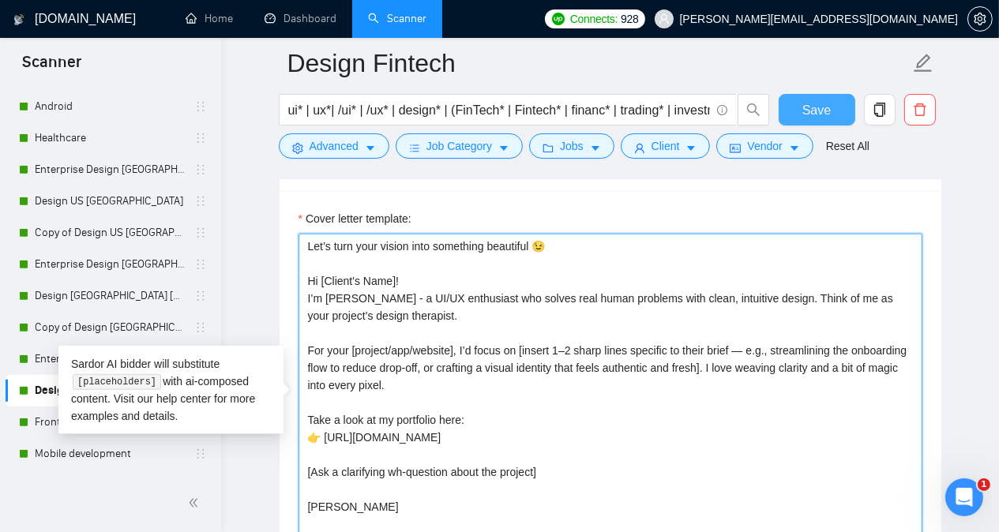
type textarea "Let’s turn your vision into something beautiful 😉 Hi [Client's Name]! I’m [PERS…"
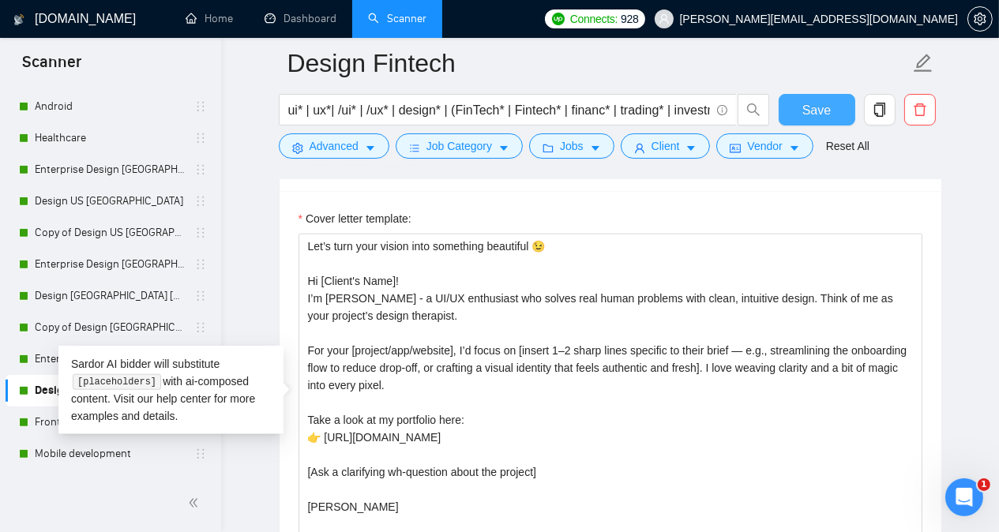
click at [806, 106] on span "Save" at bounding box center [816, 110] width 28 height 20
